Goal: Task Accomplishment & Management: Complete application form

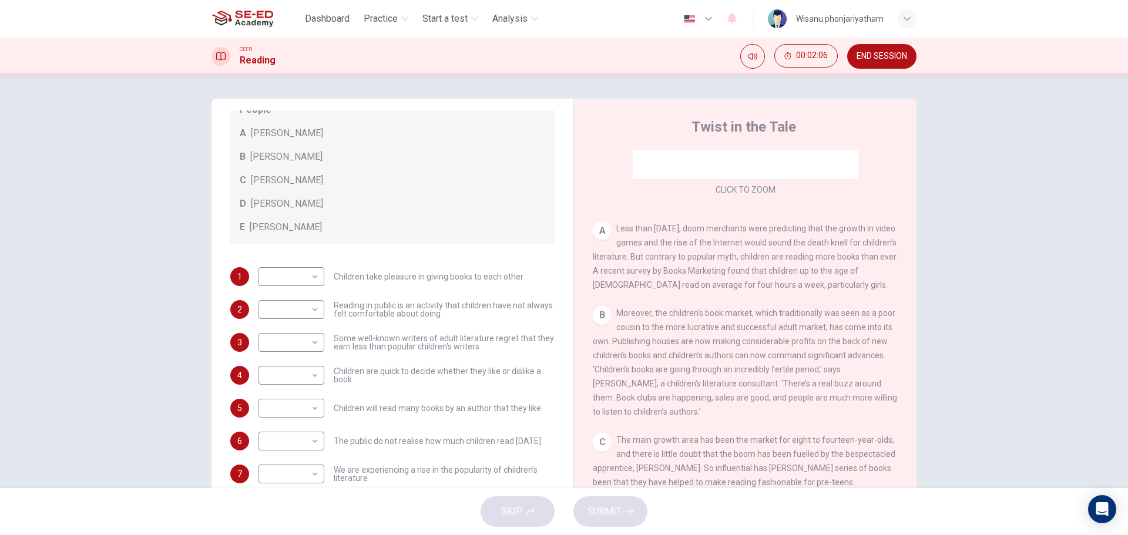
scroll to position [42, 0]
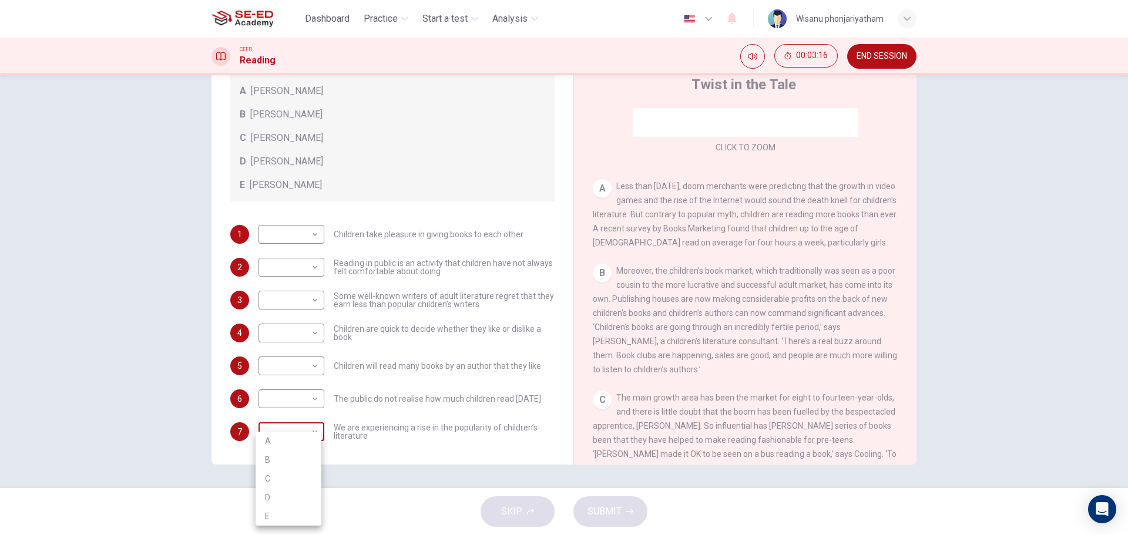
click at [283, 429] on body "This site uses cookies, as explained in our Privacy Policy . If you agree to th…" at bounding box center [564, 267] width 1128 height 535
click at [281, 440] on li "A" at bounding box center [289, 441] width 66 height 19
type input "A"
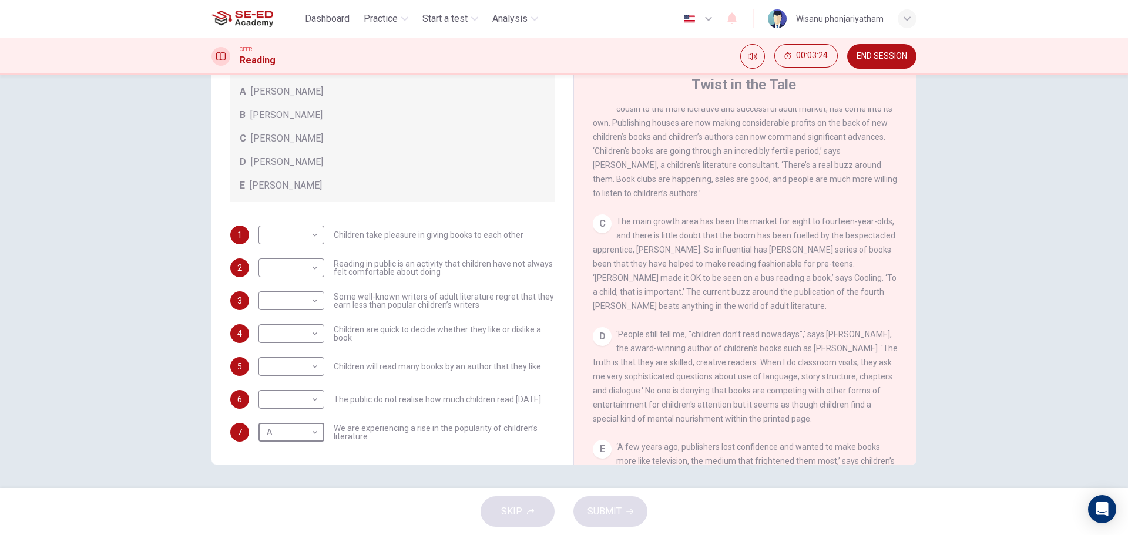
scroll to position [113, 0]
click at [277, 400] on body "This site uses cookies, as explained in our Privacy Policy . If you agree to th…" at bounding box center [564, 267] width 1128 height 535
click at [271, 429] on li "B" at bounding box center [289, 436] width 66 height 19
type input "B"
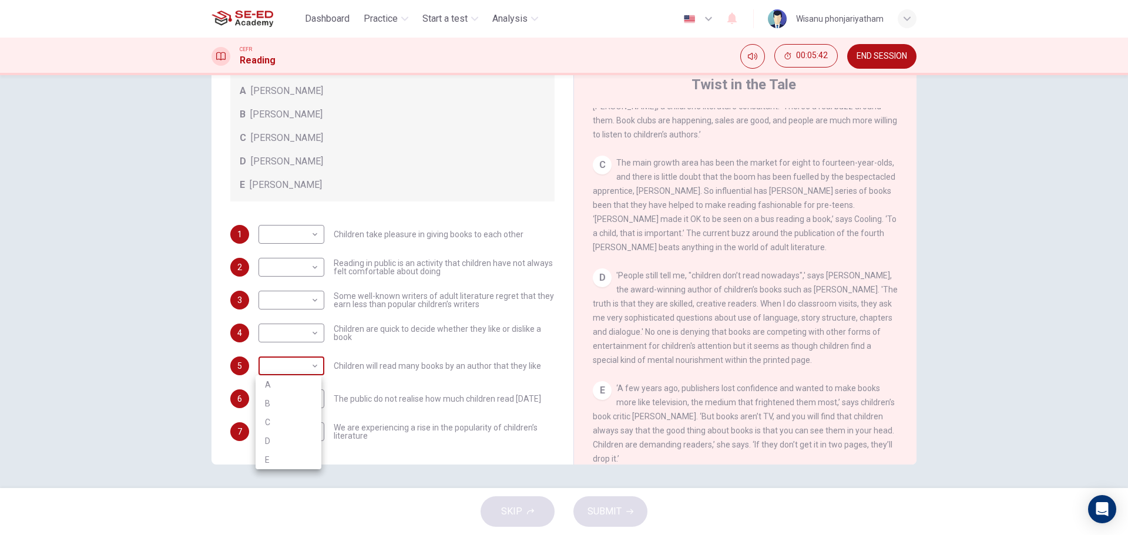
click at [299, 363] on body "This site uses cookies, as explained in our Privacy Policy . If you agree to th…" at bounding box center [564, 267] width 1128 height 535
click at [281, 398] on li "B" at bounding box center [289, 403] width 66 height 19
type input "B"
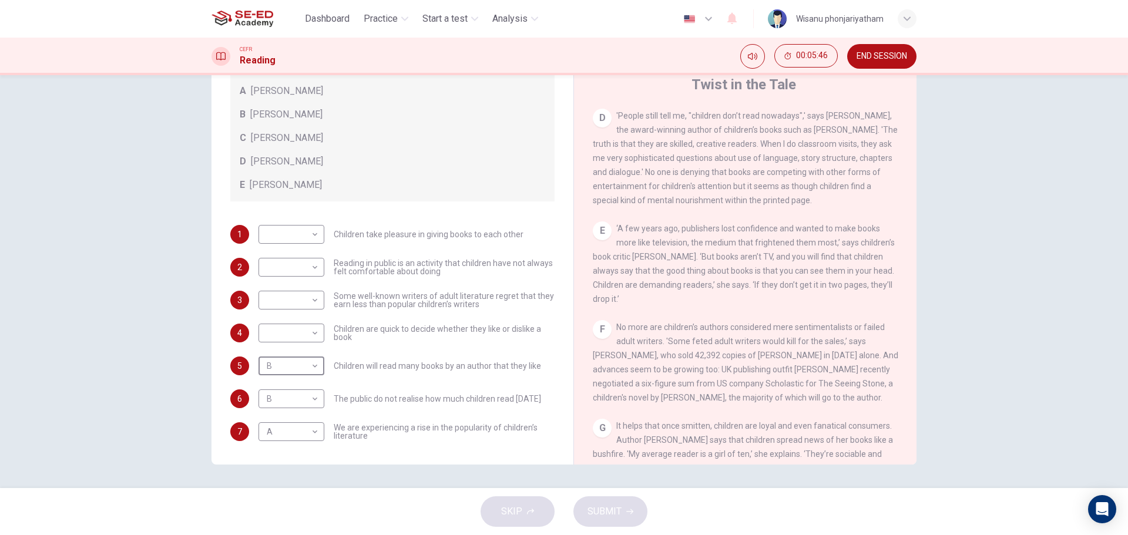
scroll to position [587, 0]
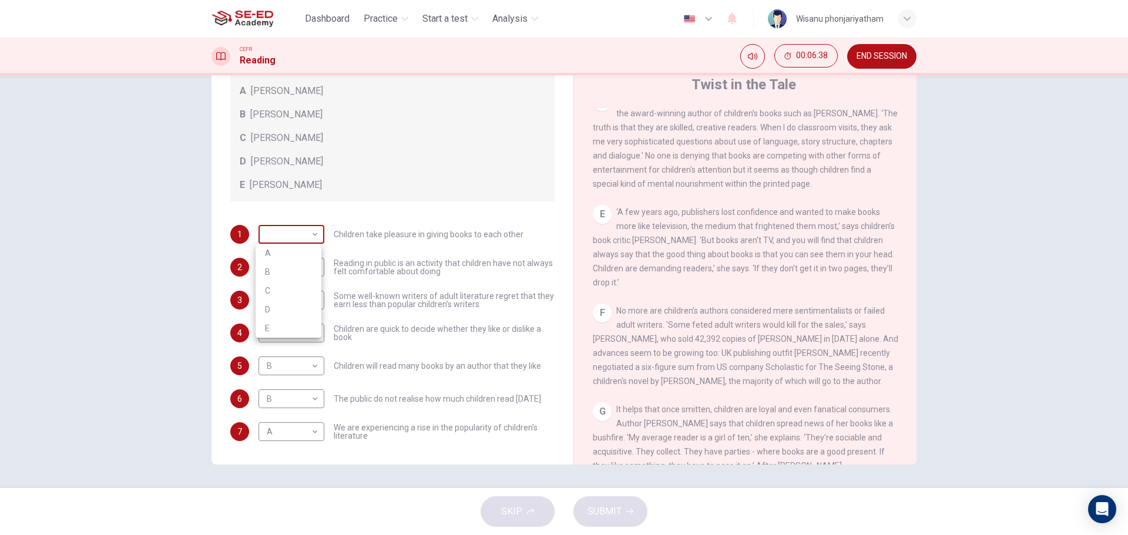
click at [280, 238] on body "This site uses cookies, as explained in our Privacy Policy . If you agree to th…" at bounding box center [564, 267] width 1128 height 535
click at [274, 291] on li "C" at bounding box center [289, 290] width 66 height 19
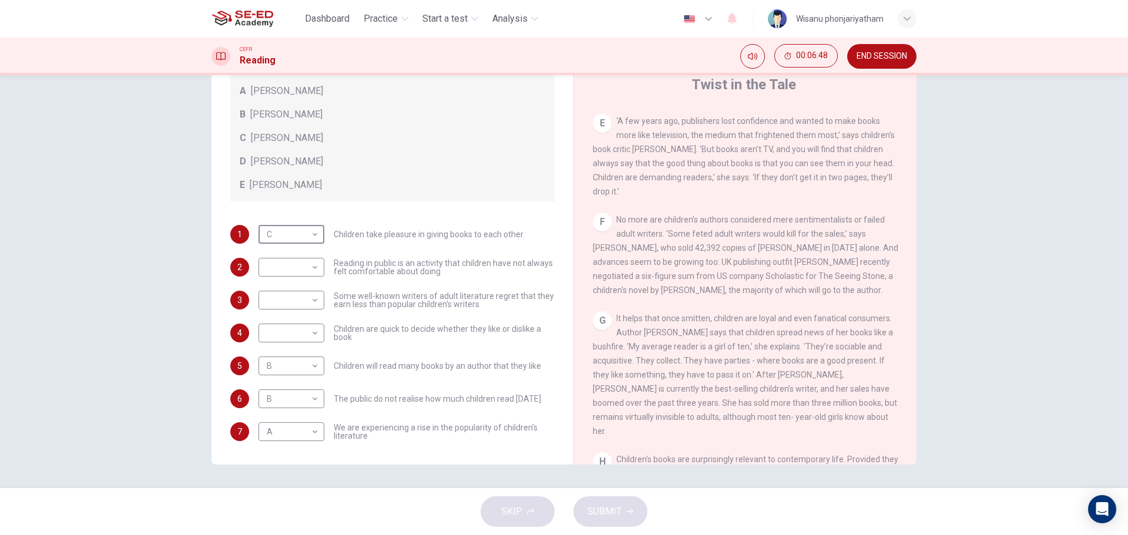
scroll to position [705, 0]
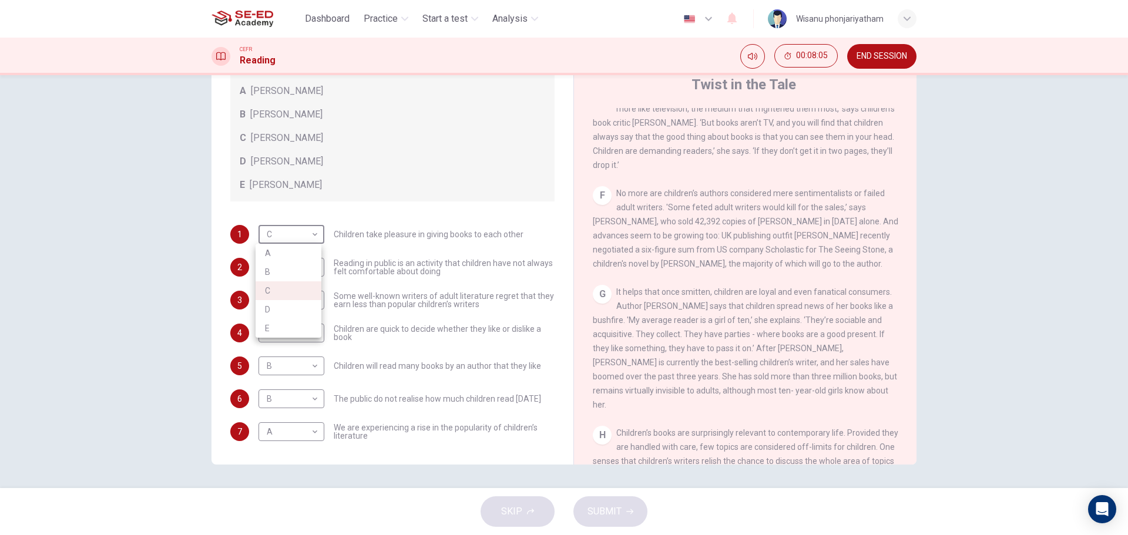
click at [291, 241] on body "This site uses cookies, as explained in our Privacy Policy . If you agree to th…" at bounding box center [564, 267] width 1128 height 535
click at [267, 301] on li "D" at bounding box center [289, 309] width 66 height 19
type input "D"
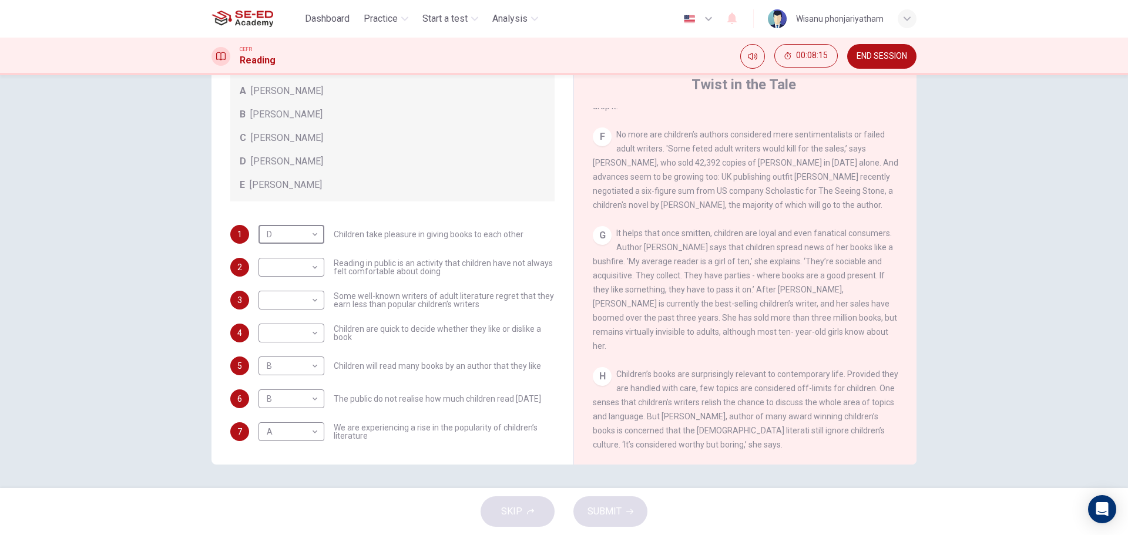
scroll to position [881, 0]
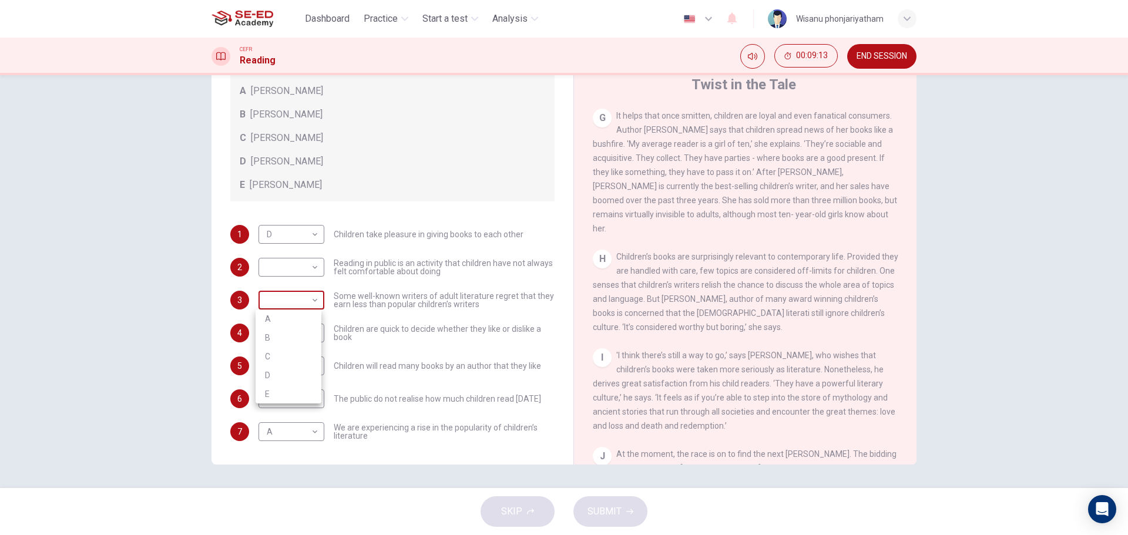
click at [286, 303] on body "This site uses cookies, as explained in our Privacy Policy . If you agree to th…" at bounding box center [564, 267] width 1128 height 535
click at [287, 266] on div at bounding box center [564, 267] width 1128 height 535
click at [287, 266] on body "This site uses cookies, as explained in our Privacy Policy . If you agree to th…" at bounding box center [564, 267] width 1128 height 535
click at [280, 367] on li "E" at bounding box center [289, 361] width 66 height 19
type input "E"
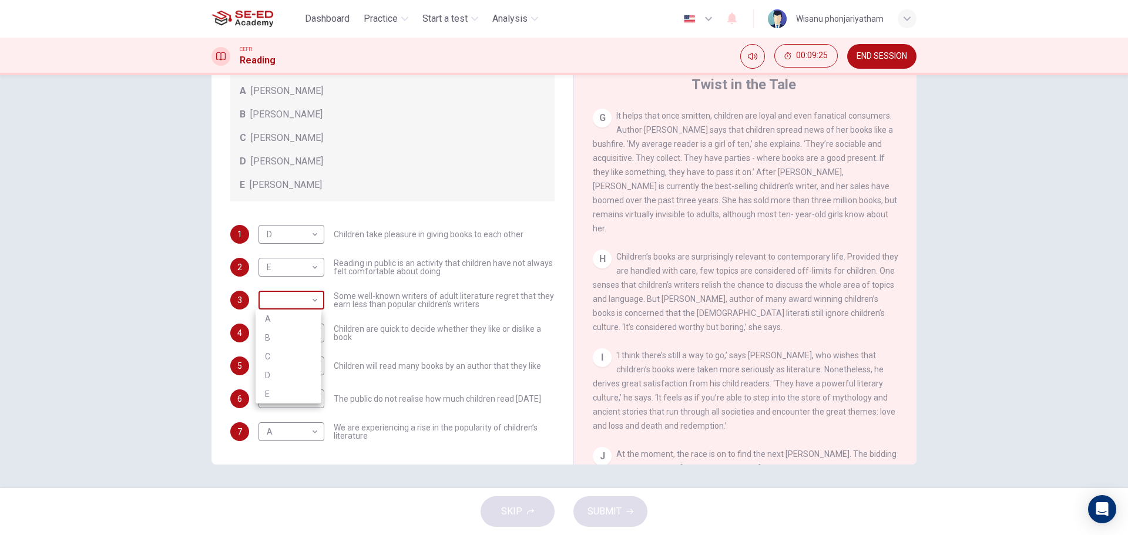
click at [290, 304] on body "This site uses cookies, as explained in our Privacy Policy . If you agree to th…" at bounding box center [564, 267] width 1128 height 535
click at [283, 361] on li "C" at bounding box center [289, 356] width 66 height 19
type input "C"
click at [287, 337] on body "This site uses cookies, as explained in our Privacy Policy . If you agree to th…" at bounding box center [564, 267] width 1128 height 535
click at [277, 384] on li "C" at bounding box center [289, 389] width 66 height 19
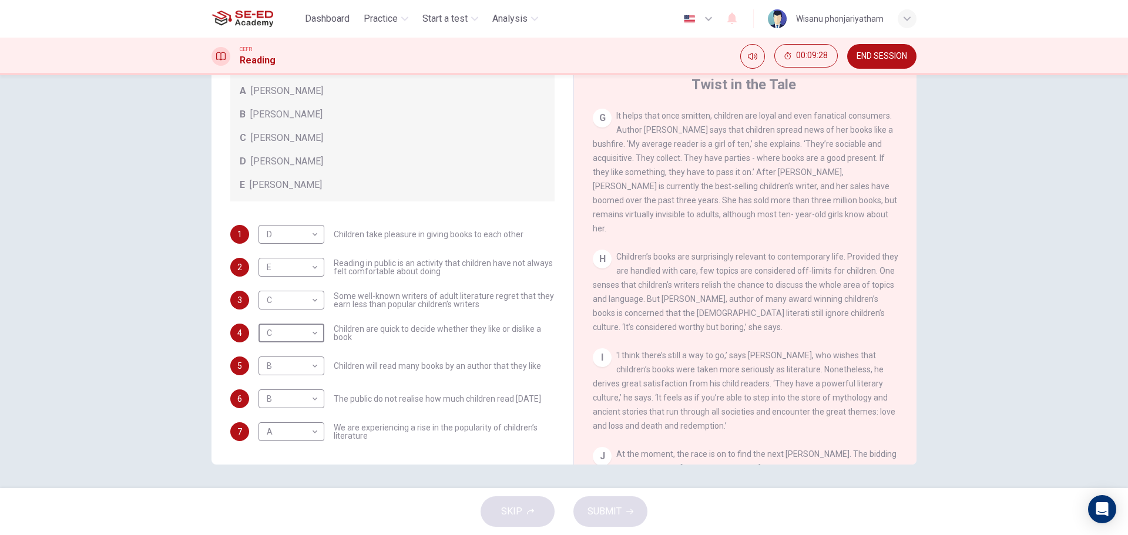
type input "C"
click at [616, 508] on span "SUBMIT" at bounding box center [604, 511] width 34 height 16
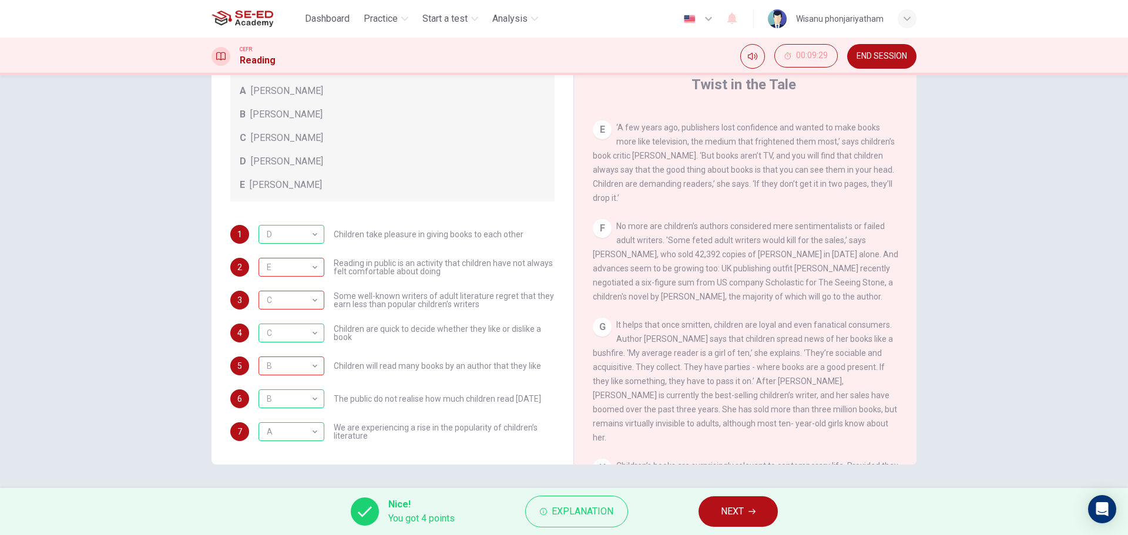
scroll to position [646, 0]
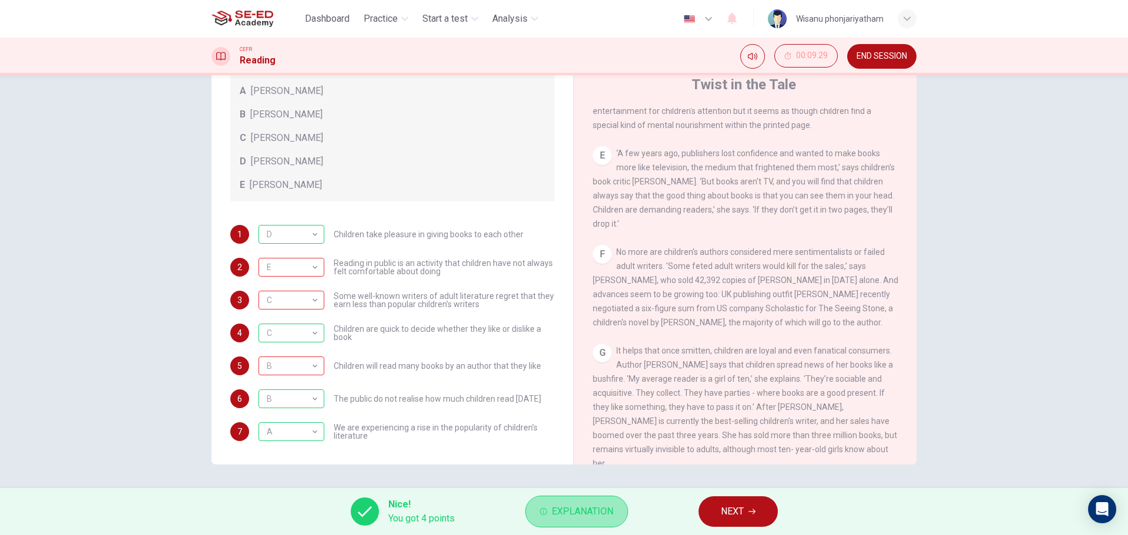
click at [545, 514] on icon "button" at bounding box center [543, 511] width 7 height 7
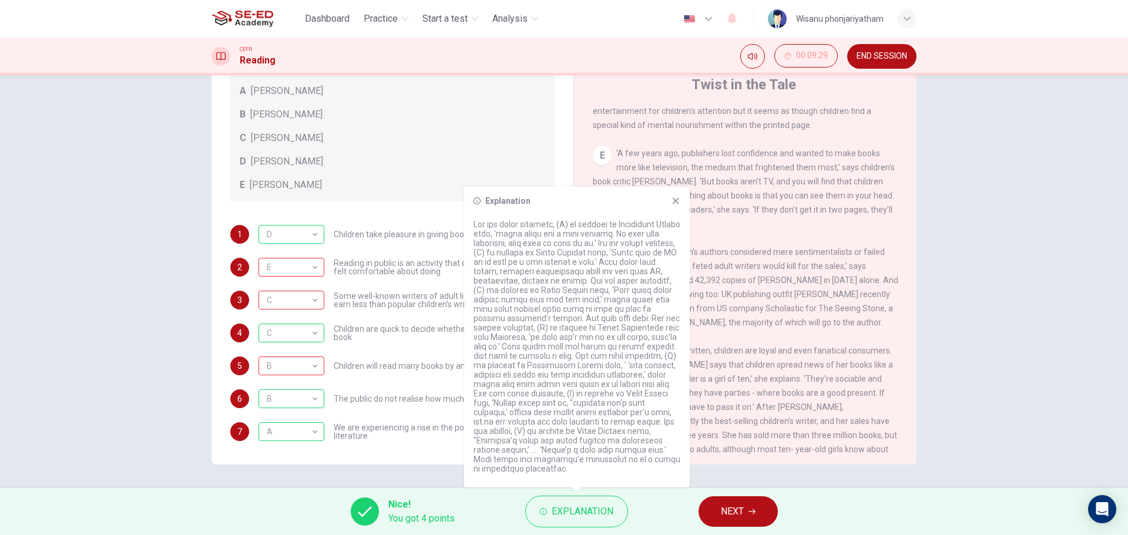
click at [749, 251] on div "CLICK TO ZOOM Click to Zoom A Less than [DATE], doom merchants were predicting …" at bounding box center [753, 286] width 321 height 357
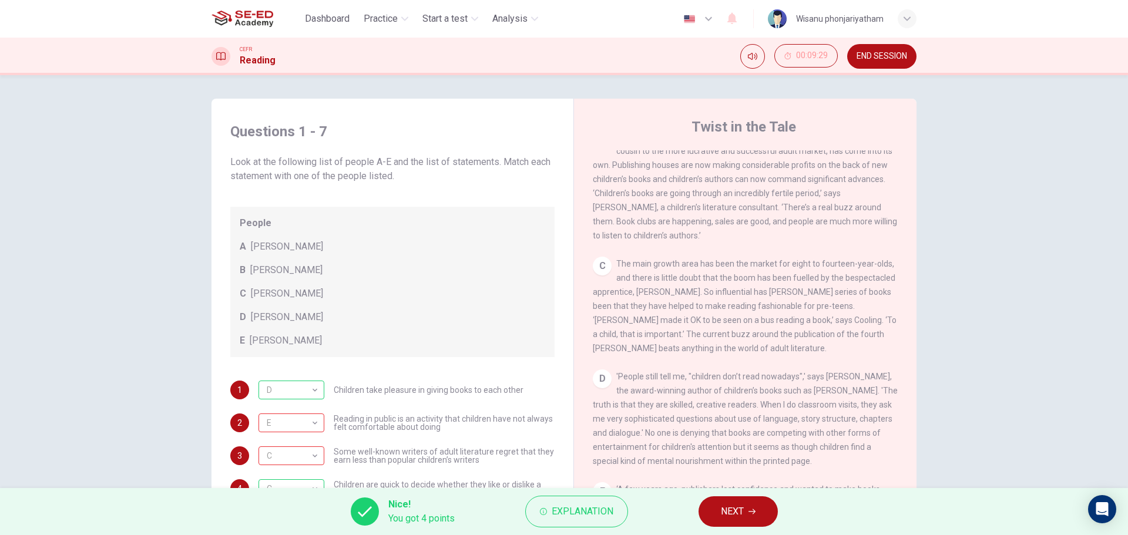
scroll to position [411, 0]
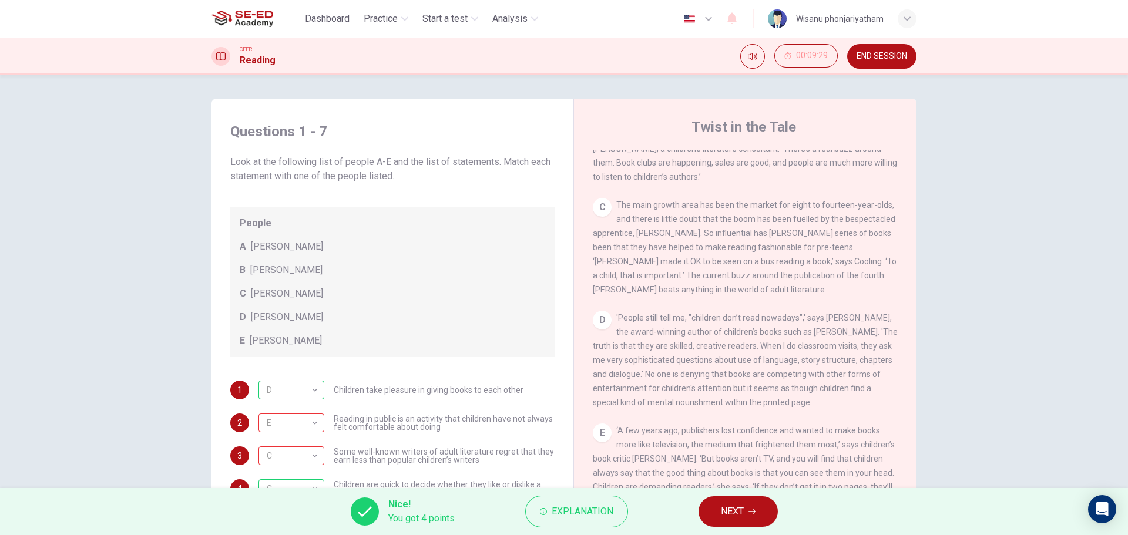
click at [742, 505] on span "NEXT" at bounding box center [732, 511] width 23 height 16
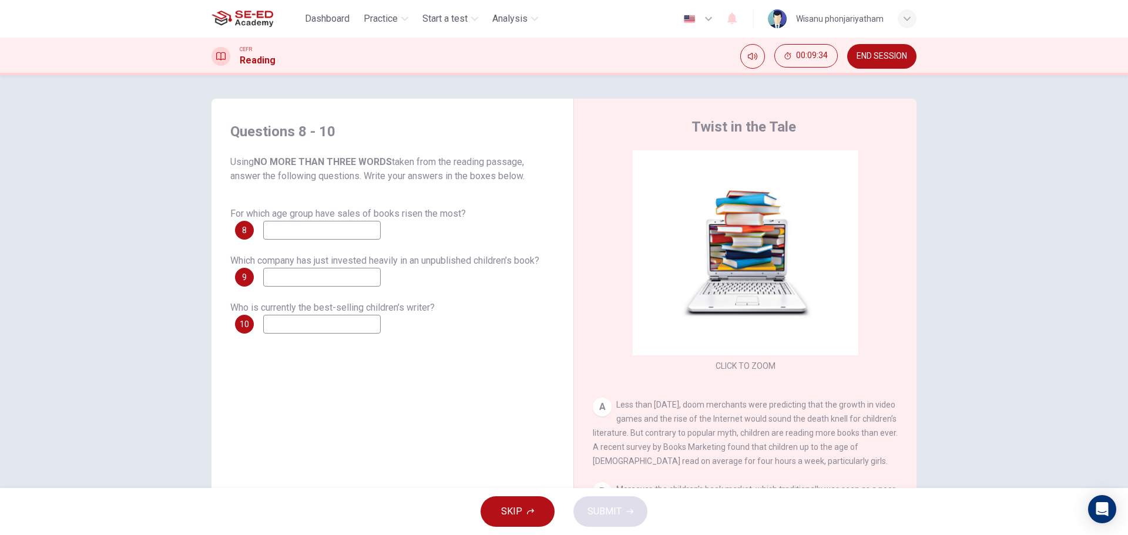
click at [342, 219] on div "For which age group have sales of books risen the most? 8" at bounding box center [392, 223] width 324 height 33
click at [342, 223] on input at bounding box center [321, 230] width 117 height 19
click at [873, 49] on button "END SESSION" at bounding box center [881, 56] width 69 height 25
